Goal: Transaction & Acquisition: Subscribe to service/newsletter

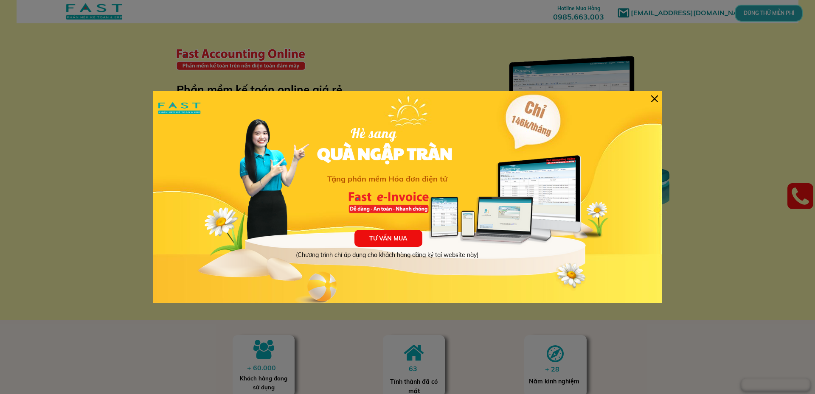
click at [332, 323] on div at bounding box center [407, 197] width 815 height 394
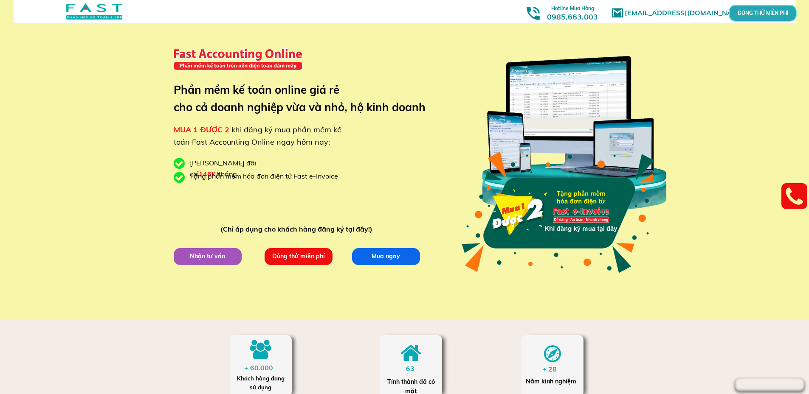
click at [559, 74] on div at bounding box center [573, 134] width 199 height 198
click at [292, 262] on p "Dùng thử miễn phí" at bounding box center [298, 256] width 68 height 17
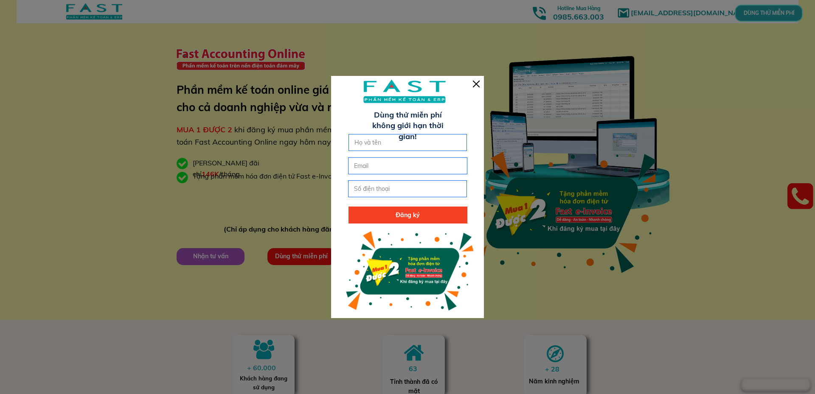
click at [479, 83] on div at bounding box center [476, 84] width 7 height 7
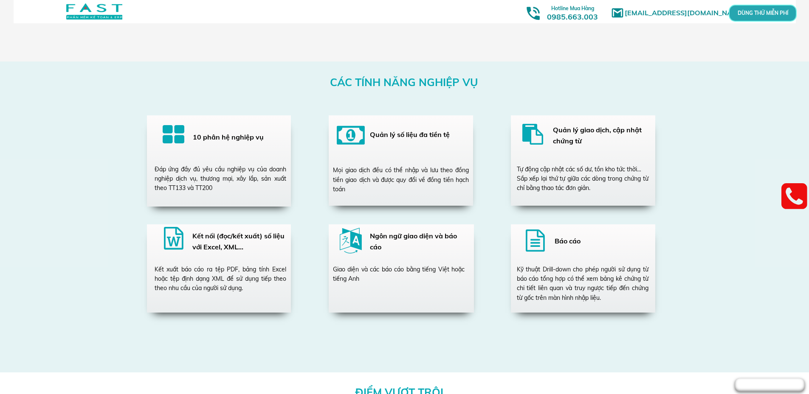
scroll to position [1698, 0]
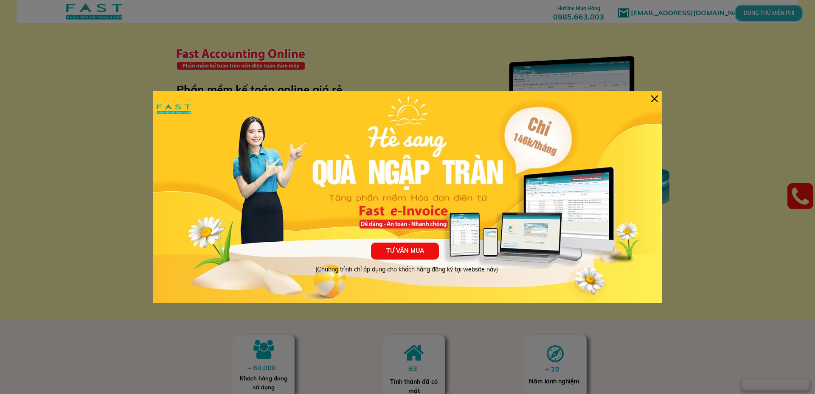
click at [654, 96] on div at bounding box center [654, 99] width 7 height 7
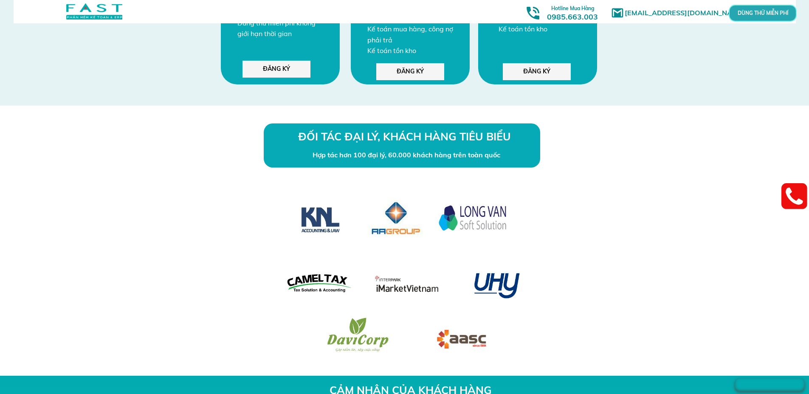
scroll to position [2688, 0]
